Goal: Task Accomplishment & Management: Complete application form

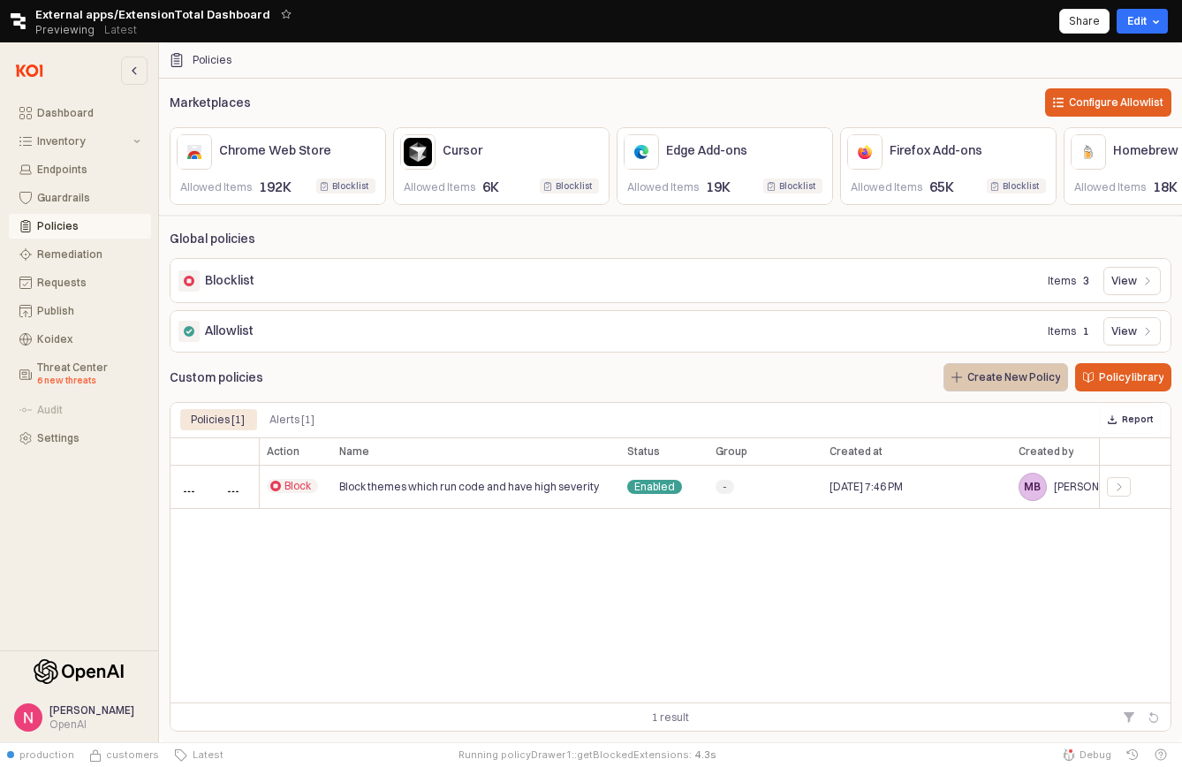
click at [1006, 376] on p "Create New Policy" at bounding box center [1013, 377] width 93 height 14
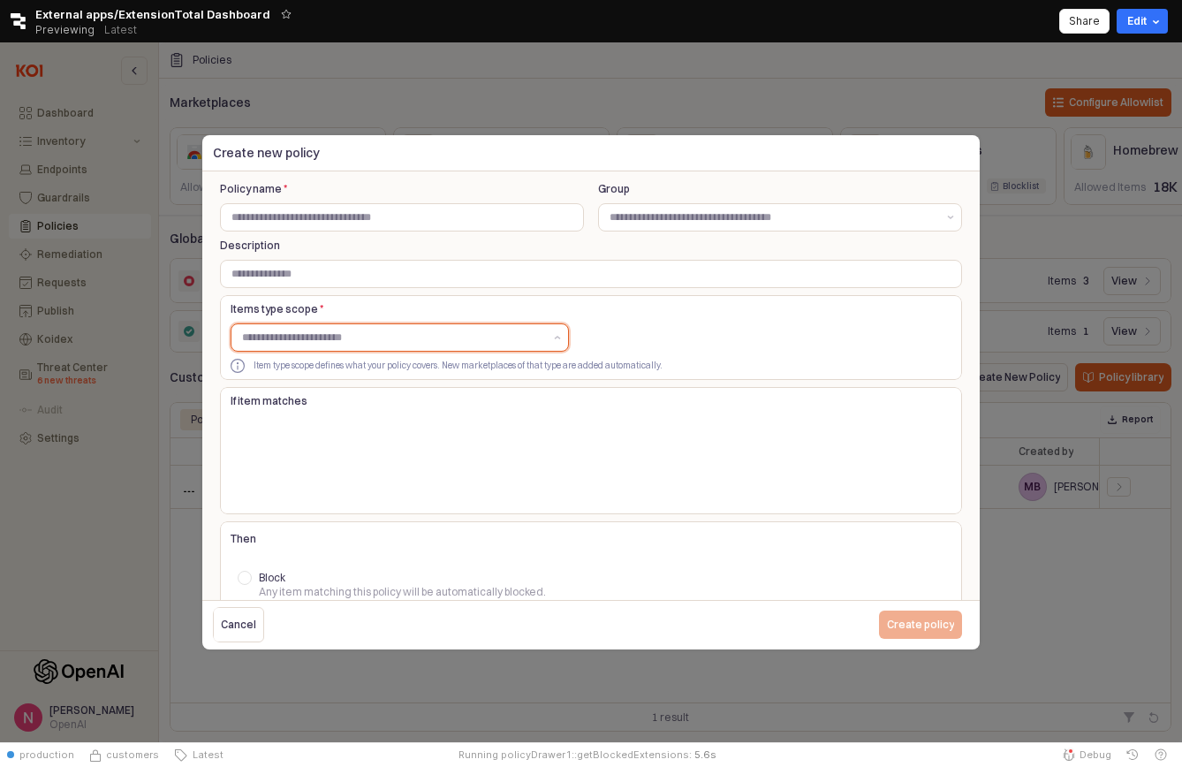
click at [463, 338] on input "Items type scope *" at bounding box center [392, 338] width 301 height 18
click at [435, 395] on div "OS packages" at bounding box center [394, 404] width 305 height 18
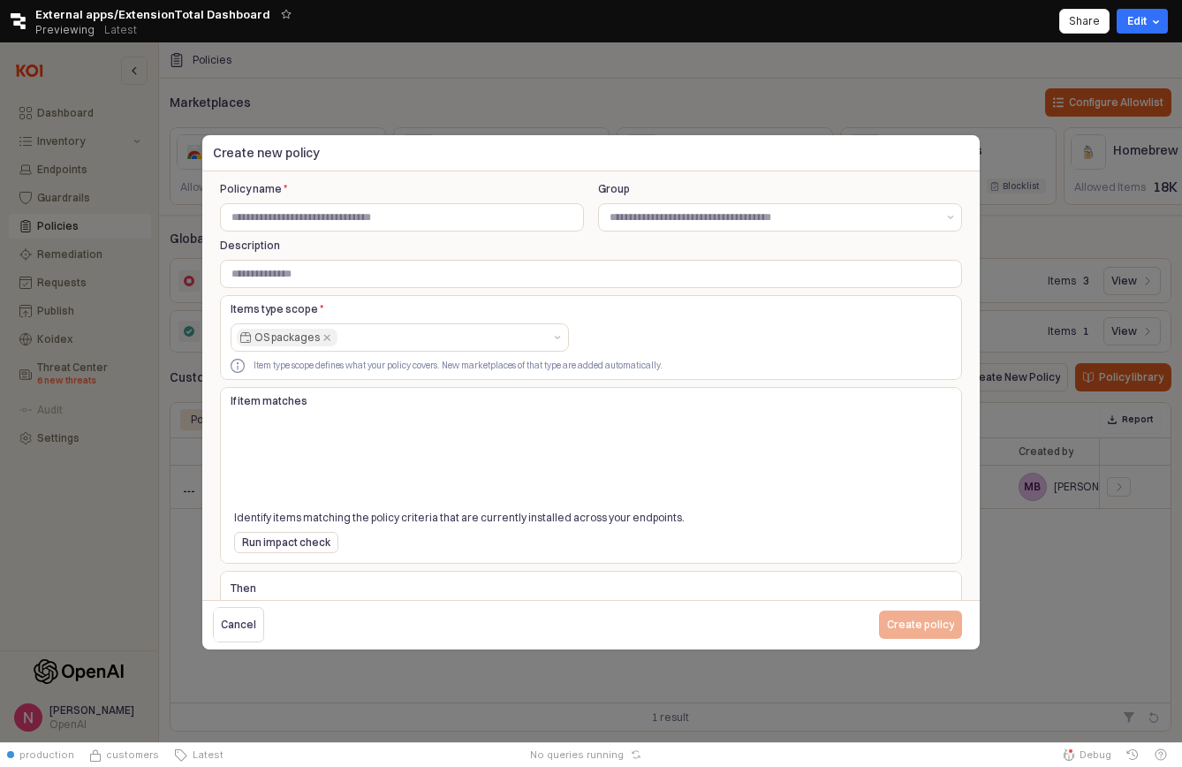
scroll to position [151, 0]
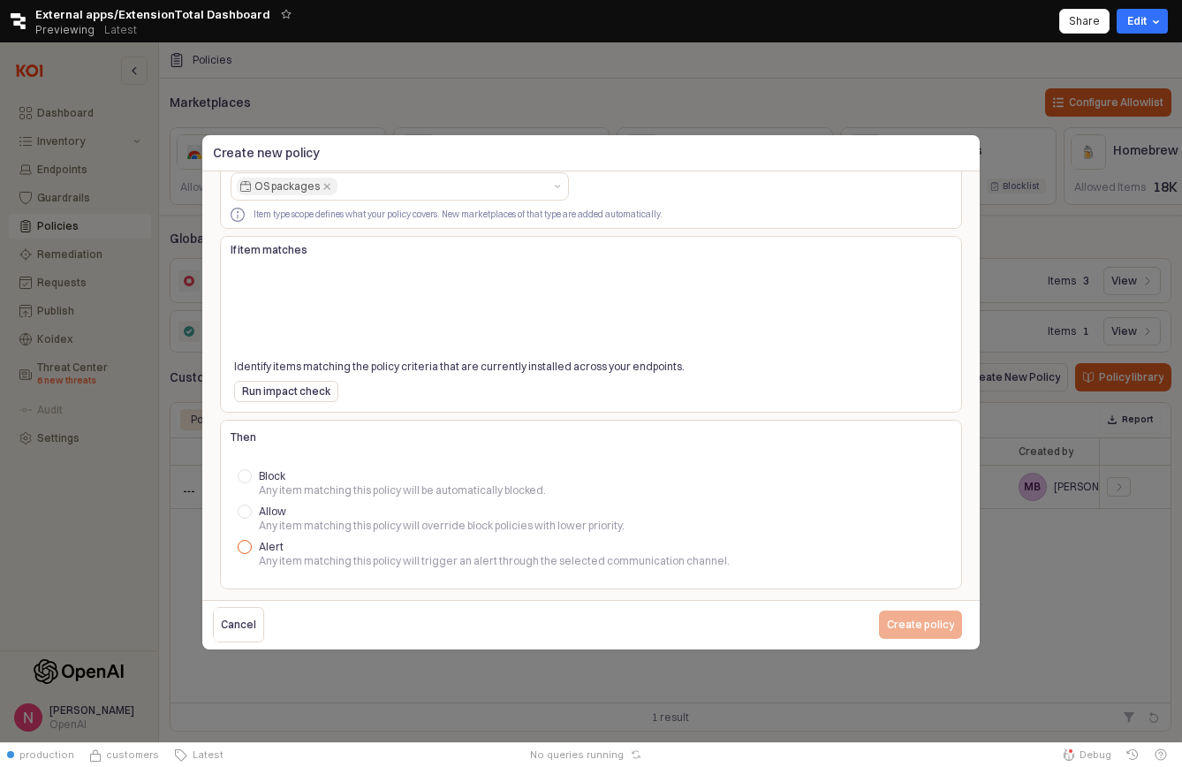
click at [245, 543] on div at bounding box center [245, 547] width 14 height 14
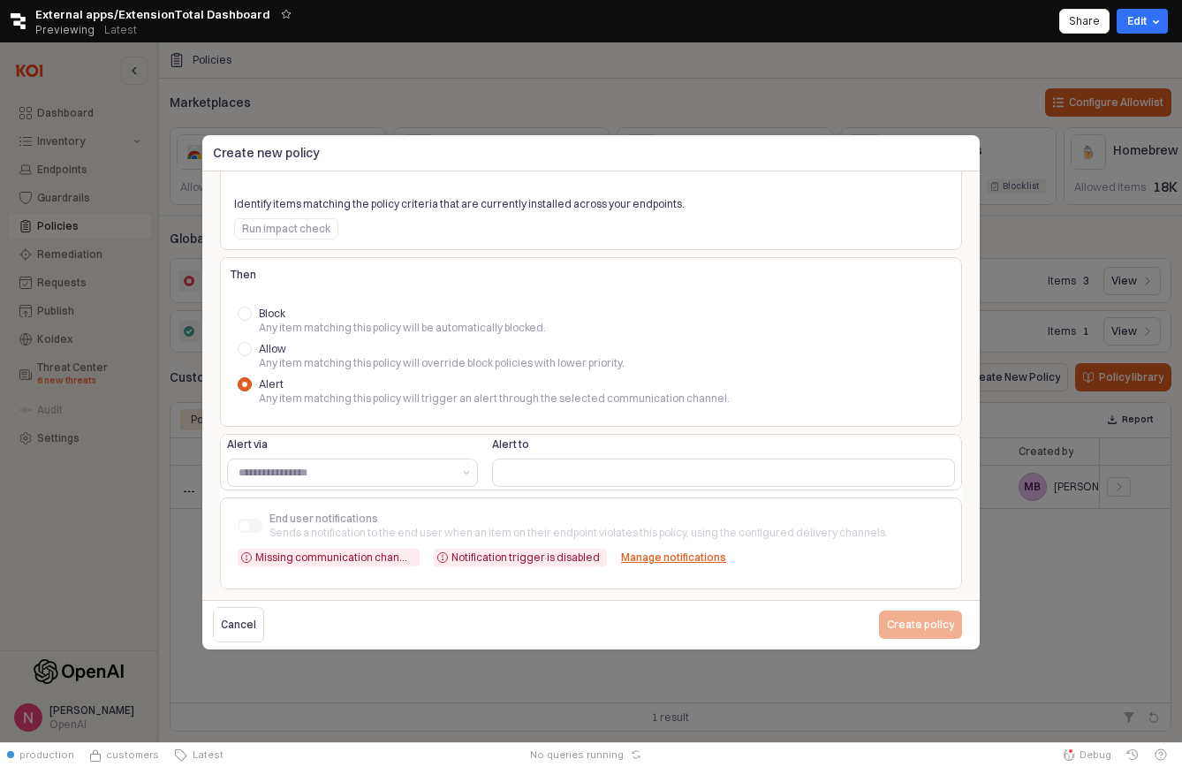
click at [95, 432] on div at bounding box center [591, 392] width 1182 height 700
